Goal: Use online tool/utility: Use online tool/utility

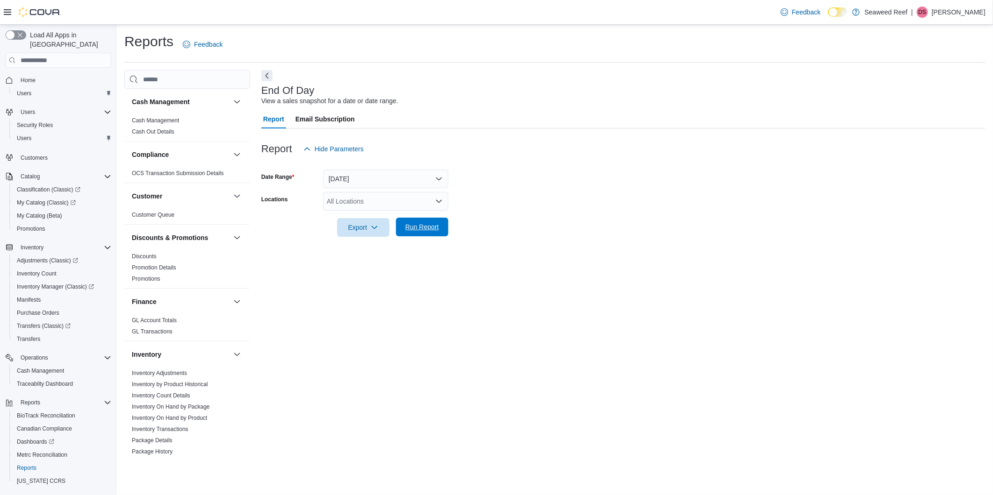
click at [409, 229] on span "Run Report" at bounding box center [422, 226] width 34 height 9
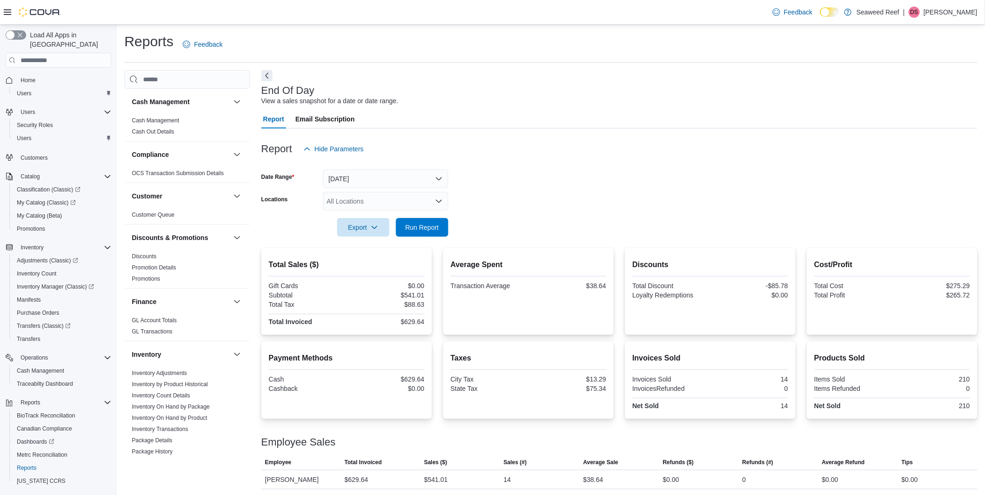
scroll to position [1, 0]
drag, startPoint x: 403, startPoint y: 222, endPoint x: 397, endPoint y: 220, distance: 6.1
click at [401, 222] on span "Run Report" at bounding box center [421, 225] width 41 height 19
